Goal: Task Accomplishment & Management: Manage account settings

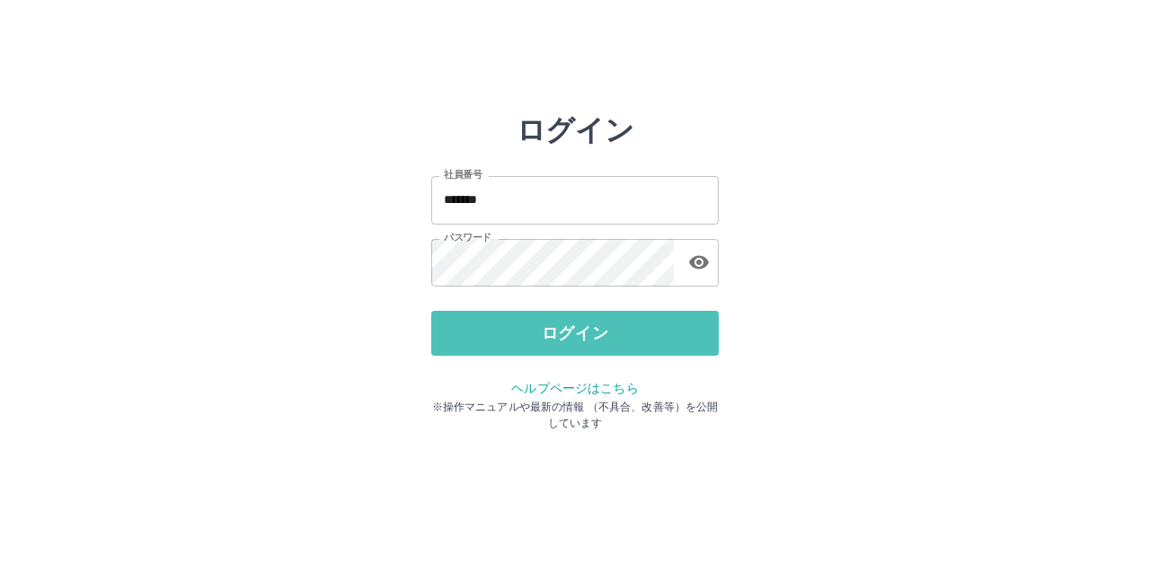
click at [598, 335] on button "ログイン" at bounding box center [575, 333] width 288 height 45
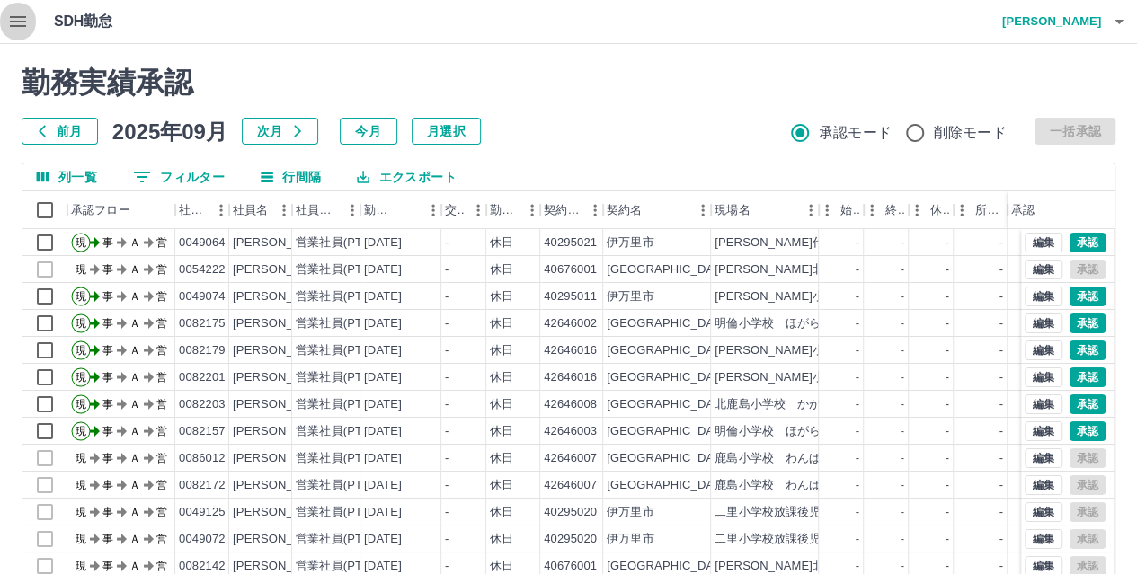
click at [20, 20] on icon "button" at bounding box center [18, 22] width 22 height 22
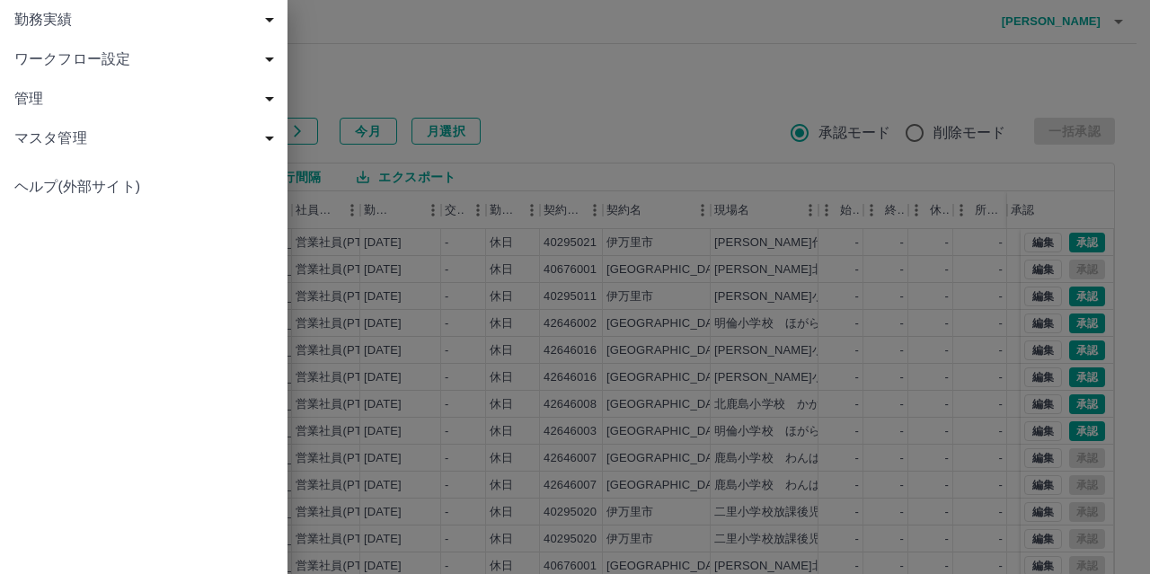
click at [54, 62] on span "ワークフロー設定" at bounding box center [147, 60] width 266 height 22
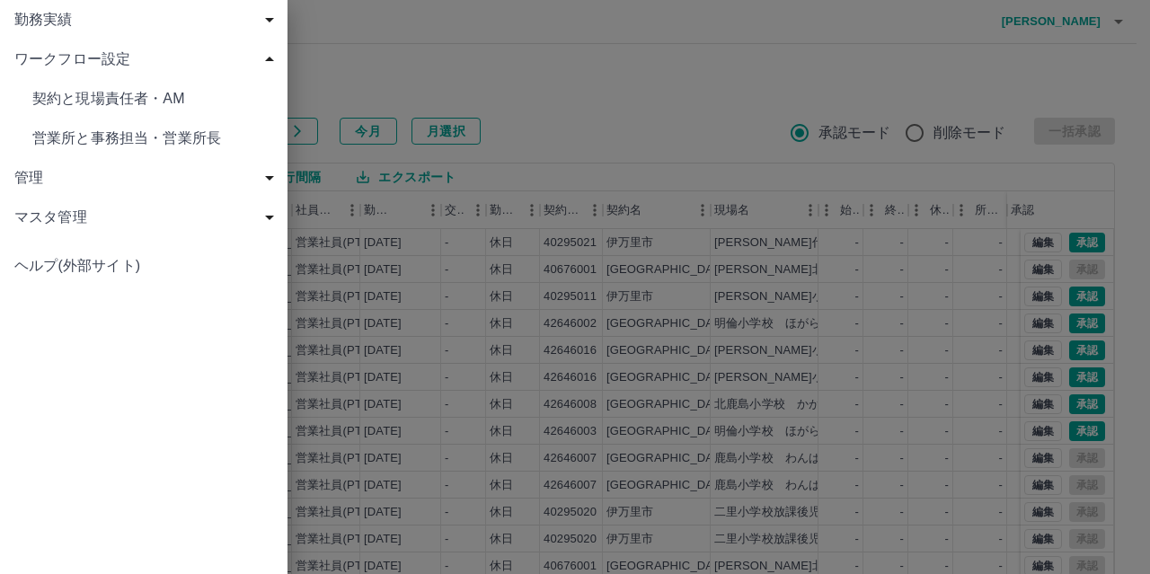
click at [79, 143] on span "営業所と事務担当・営業所長" at bounding box center [152, 139] width 241 height 22
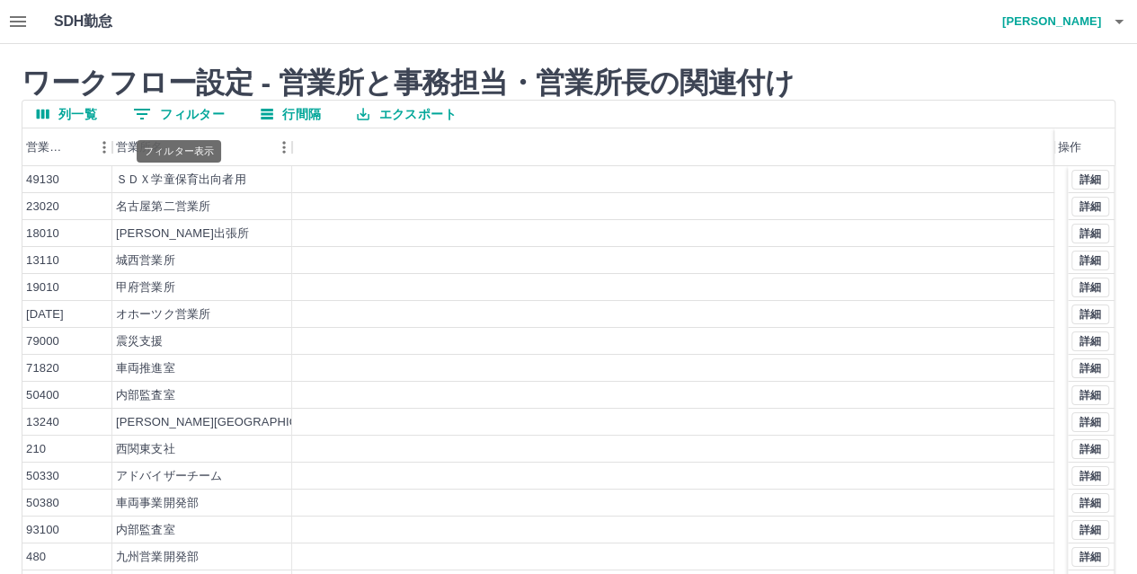
click at [168, 115] on button "0 フィルター" at bounding box center [179, 114] width 120 height 27
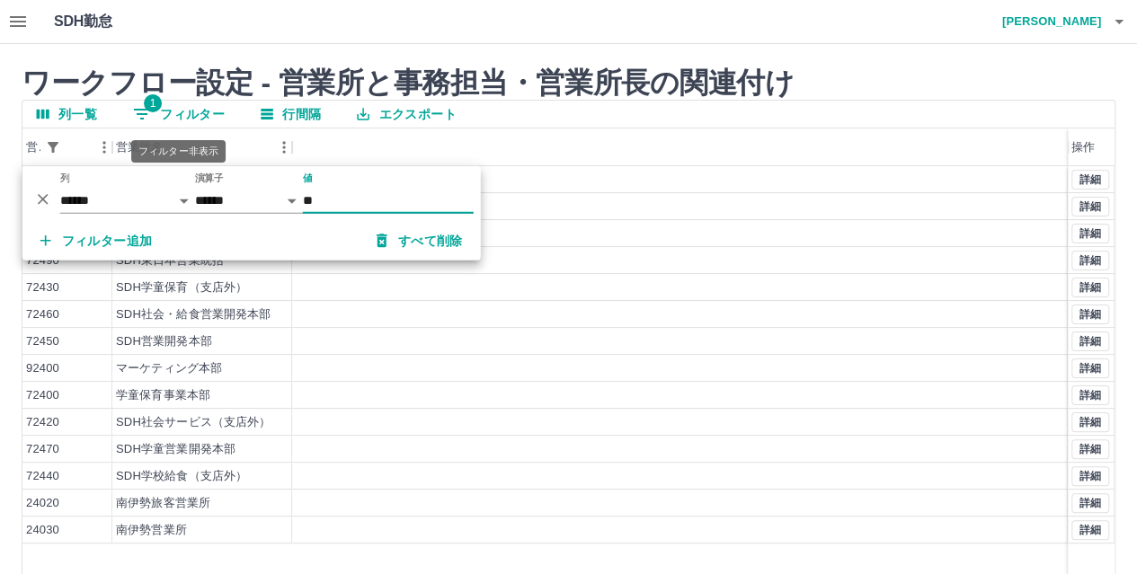
type input "*"
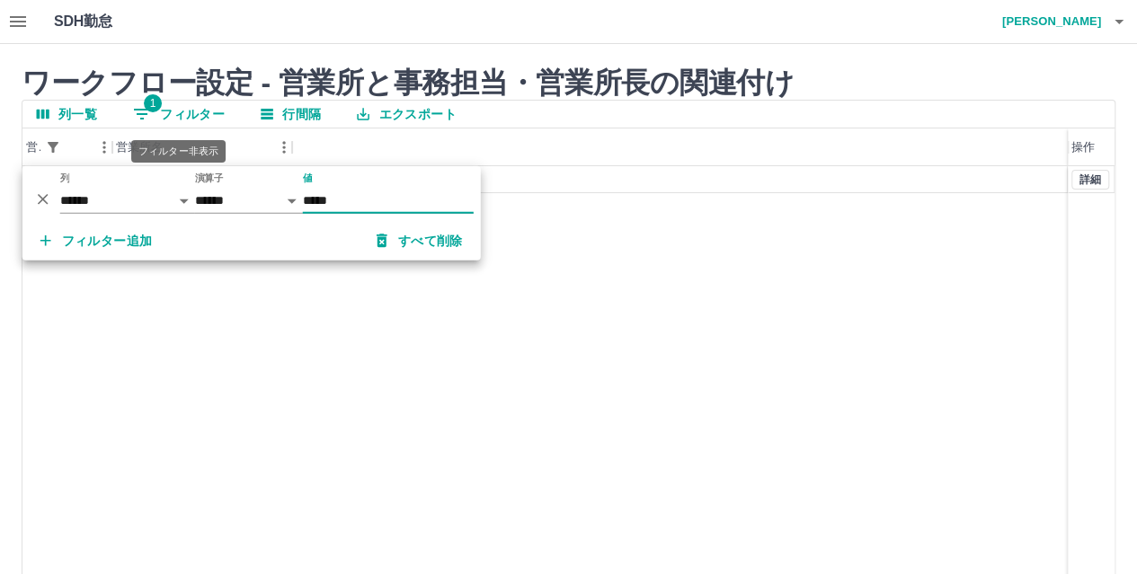
type input "*****"
click at [819, 393] on div "43010 熊本営業所 詳細" at bounding box center [568, 396] width 1092 height 460
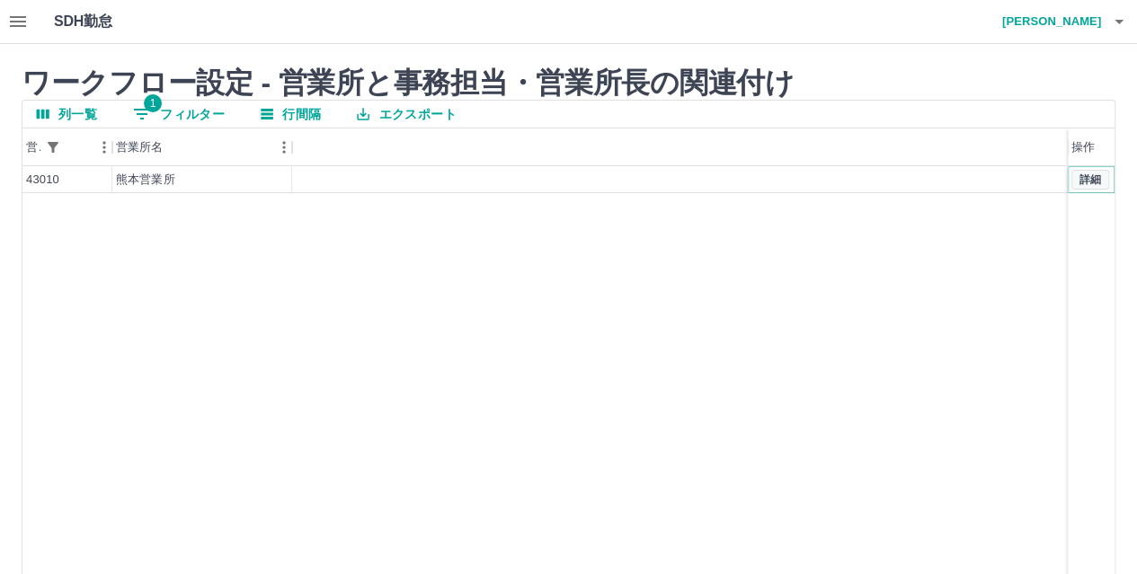
click at [1098, 177] on button "詳細" at bounding box center [1090, 180] width 38 height 20
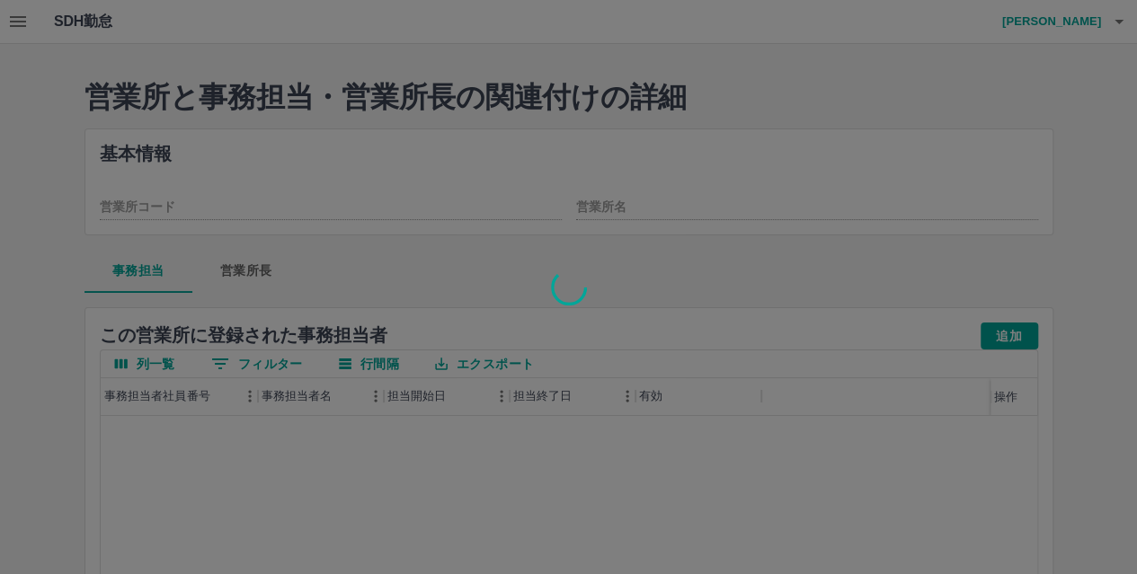
type input "*****"
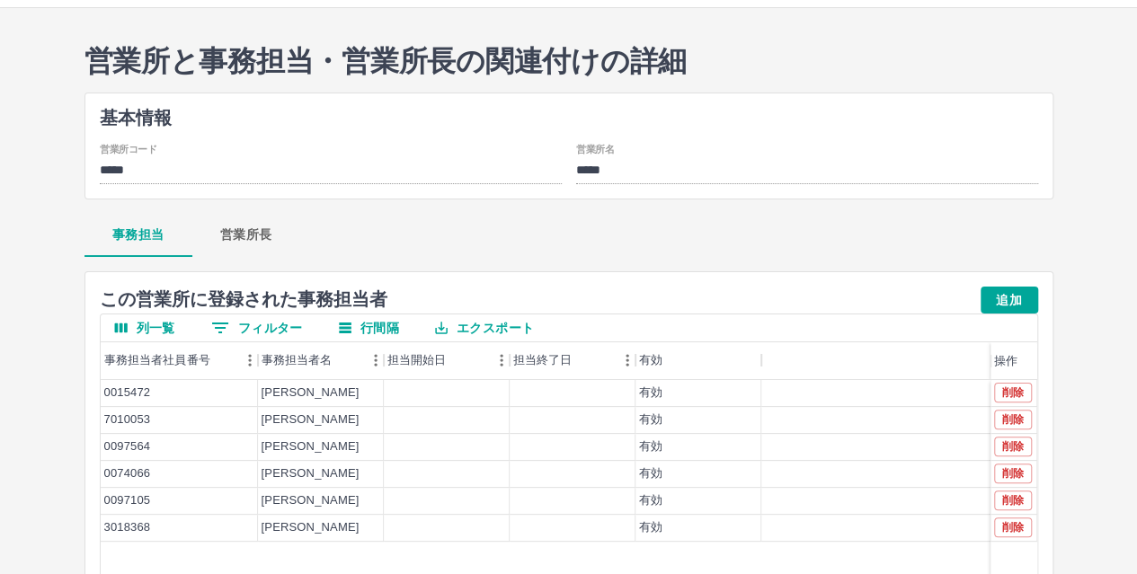
scroll to position [72, 0]
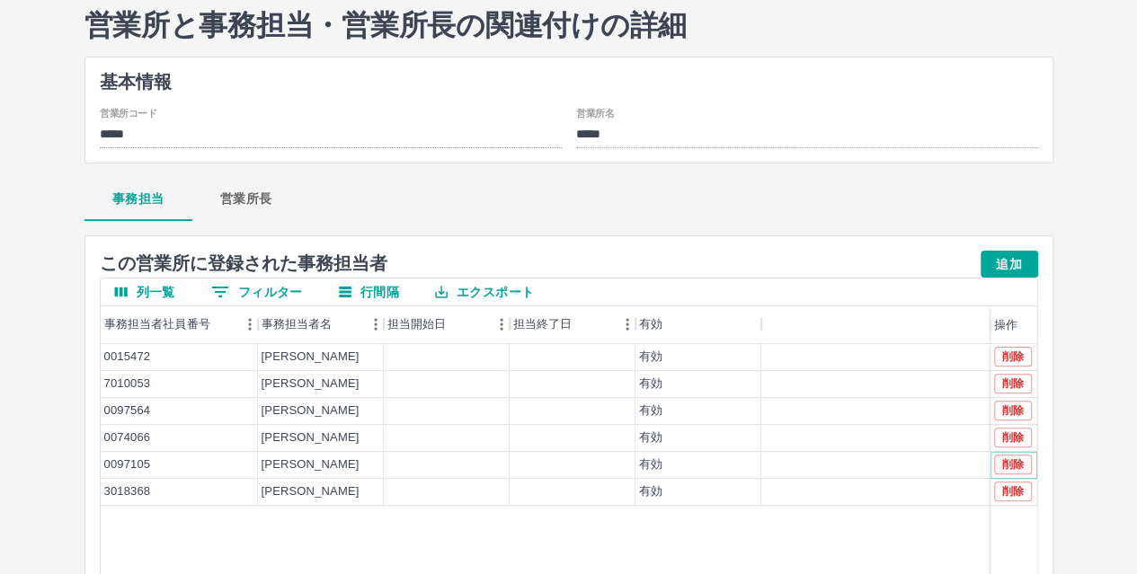
click at [1013, 460] on button "削除" at bounding box center [1013, 465] width 38 height 20
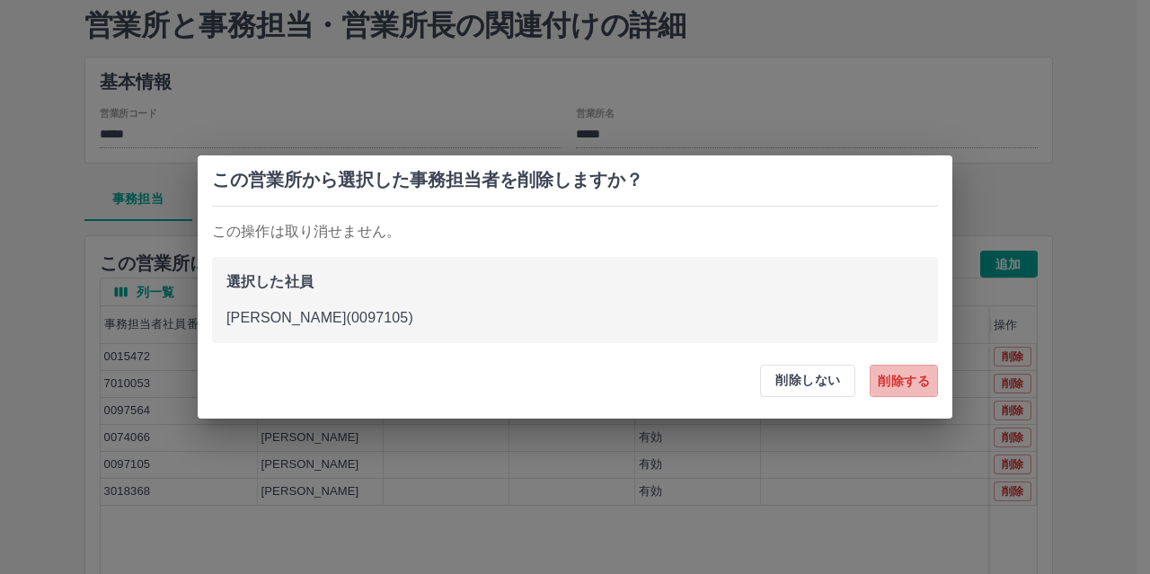
click at [900, 378] on button "削除する" at bounding box center [904, 381] width 68 height 32
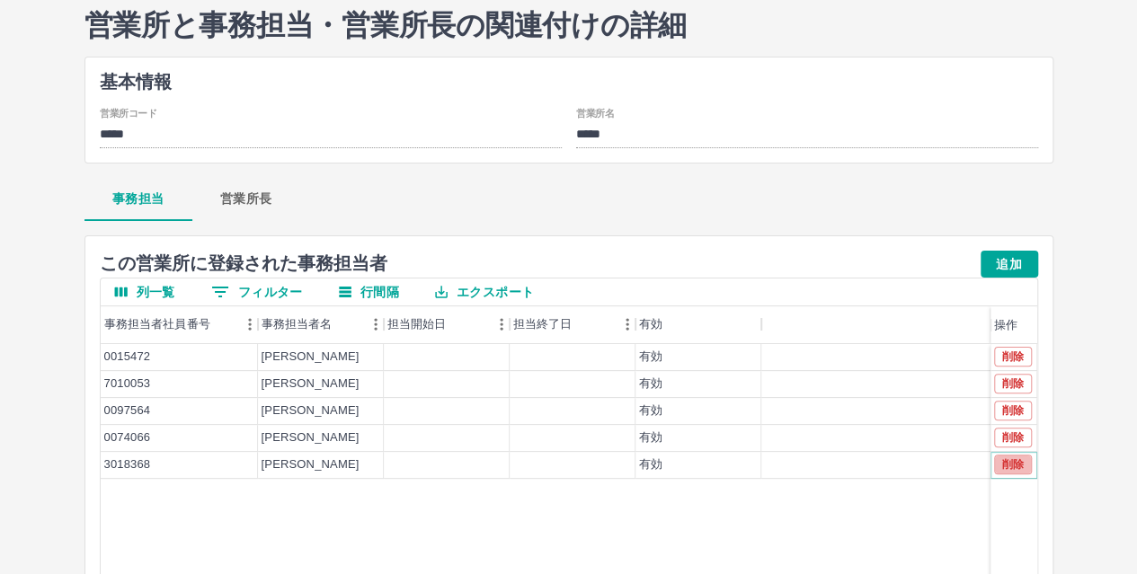
click at [1013, 464] on button "削除" at bounding box center [1013, 465] width 38 height 20
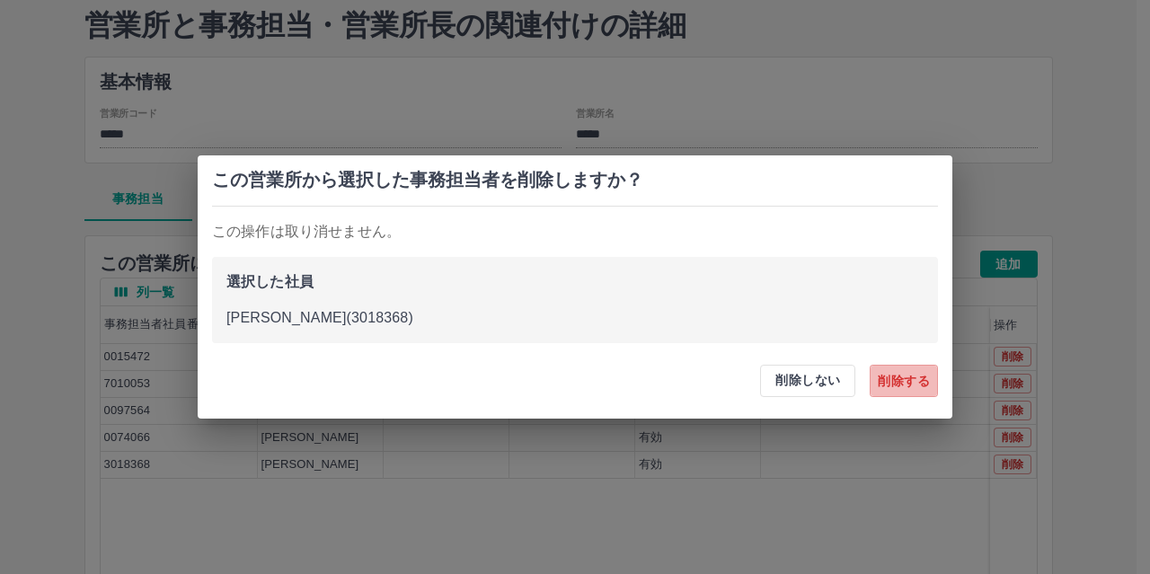
click at [910, 374] on button "削除する" at bounding box center [904, 381] width 68 height 32
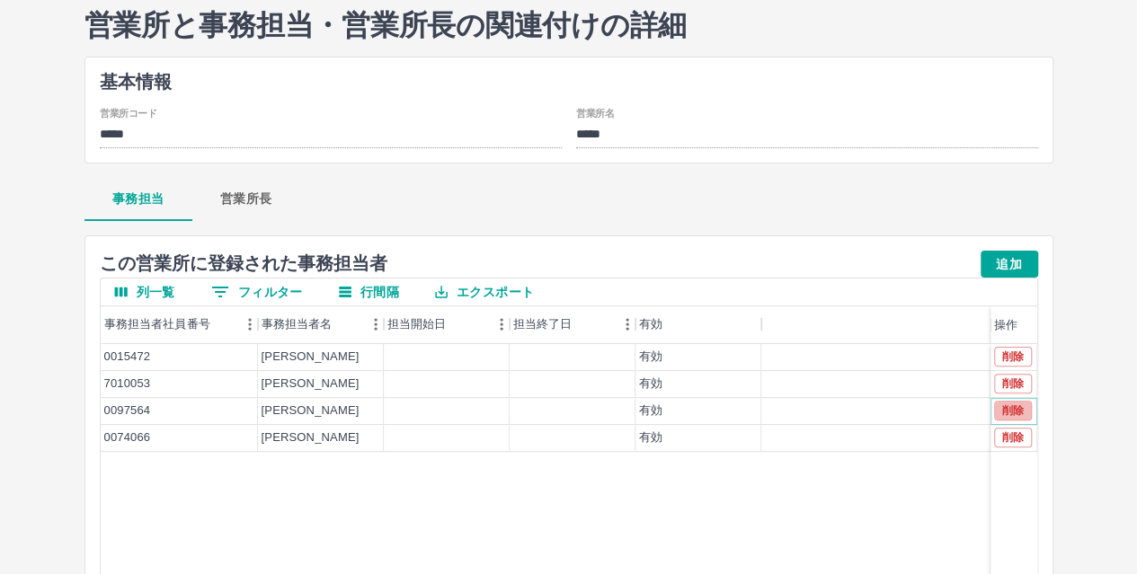
click at [1013, 409] on button "削除" at bounding box center [1013, 411] width 38 height 20
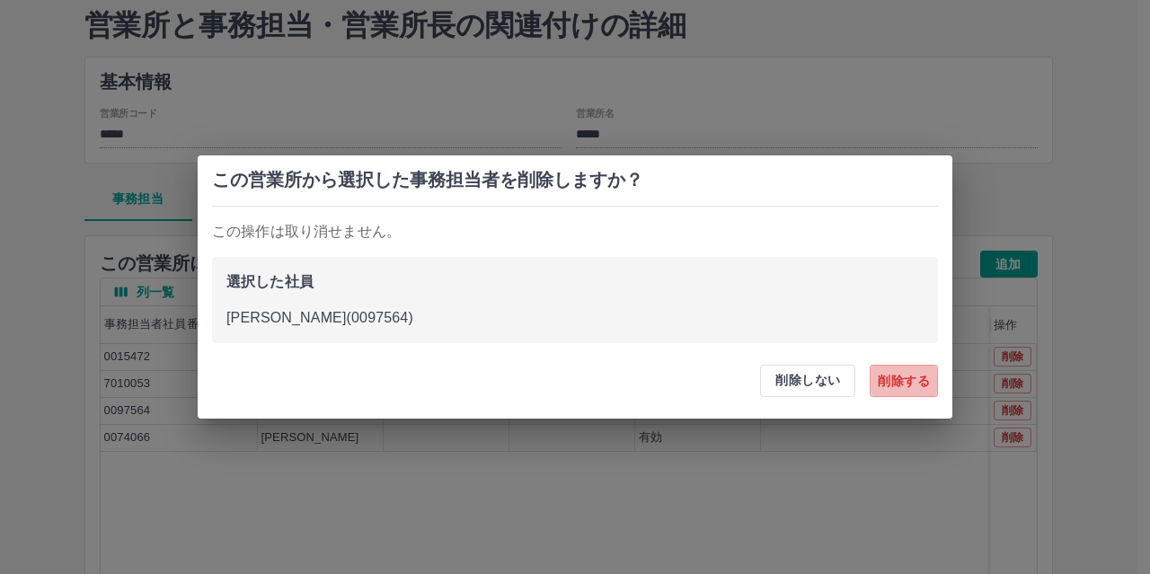
click at [891, 375] on button "削除する" at bounding box center [904, 381] width 68 height 32
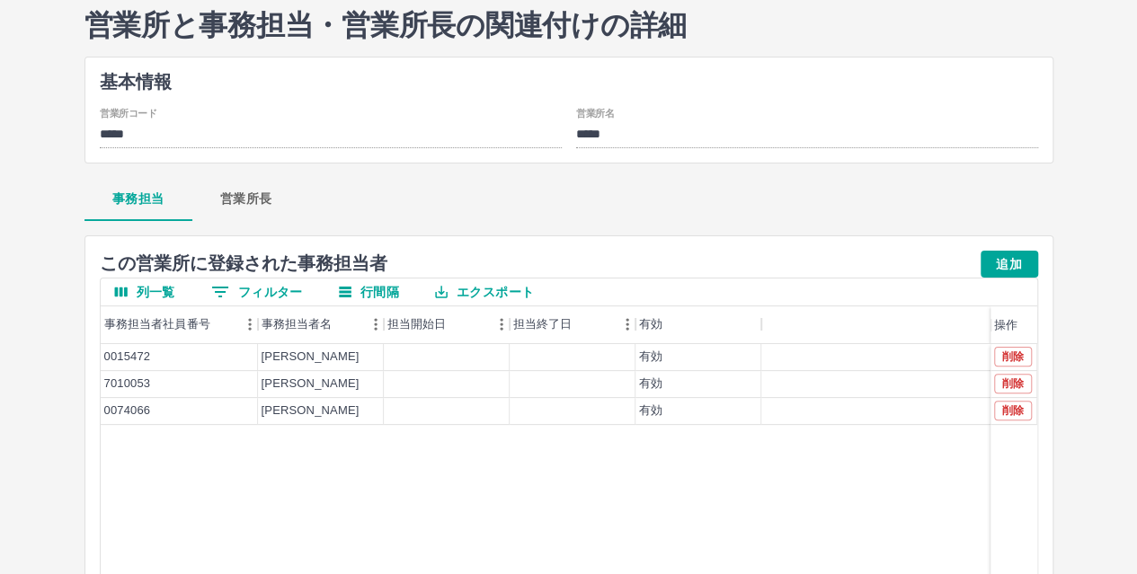
click at [257, 196] on button "営業所長" at bounding box center [246, 199] width 108 height 43
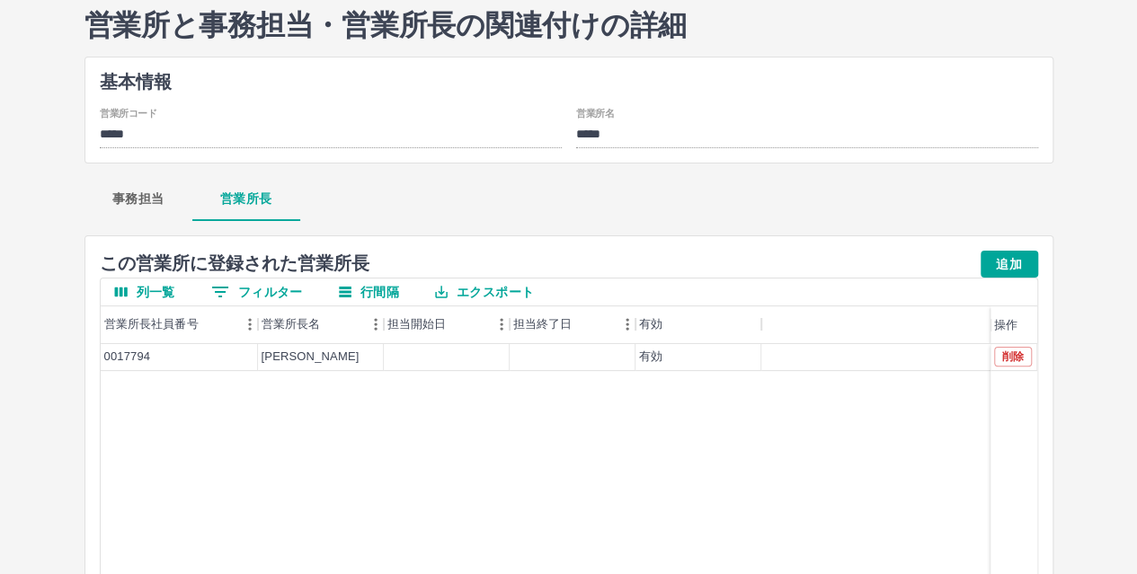
scroll to position [0, 0]
